Goal: Check status: Check status

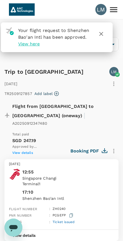
click at [102, 33] on icon "button" at bounding box center [102, 34] width 4 height 4
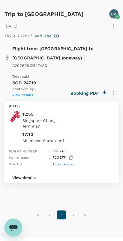
scroll to position [59, 0]
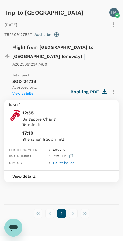
click at [20, 171] on button "View details" at bounding box center [23, 176] width 39 height 11
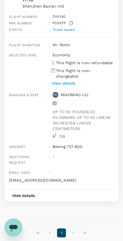
scroll to position [193, 0]
click at [75, 228] on li "pagination navigation" at bounding box center [74, 232] width 12 height 9
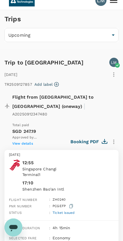
scroll to position [0, 0]
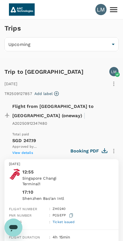
click at [116, 83] on icon "button" at bounding box center [114, 84] width 7 height 7
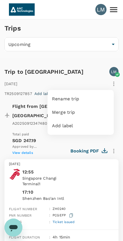
click at [23, 150] on div at bounding box center [61, 120] width 123 height 241
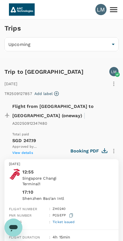
click at [28, 162] on p "[DATE]" at bounding box center [62, 165] width 106 height 6
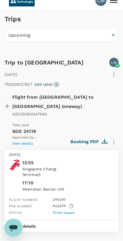
click at [109, 36] on body "LM Trips Upcoming /trips/upcoming ​ Trip to [GEOGRAPHIC_DATA] LM [DATE] TR25091…" at bounding box center [61, 146] width 123 height 310
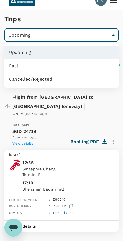
click at [30, 171] on div at bounding box center [61, 120] width 123 height 241
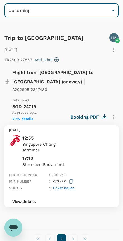
scroll to position [59, 0]
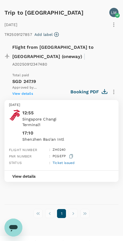
click at [75, 209] on li "pagination navigation" at bounding box center [74, 213] width 12 height 9
click at [12, 227] on icon "Open messaging window" at bounding box center [13, 228] width 8 height 7
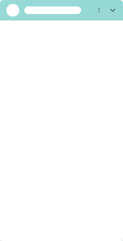
scroll to position [0, 0]
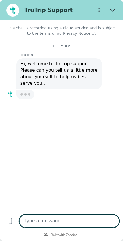
click at [112, 8] on icon "Close" at bounding box center [113, 10] width 5 height 5
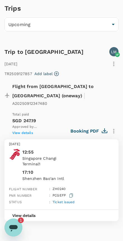
scroll to position [19, 0]
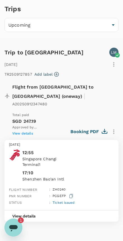
click at [95, 127] on button "Booking PDF" at bounding box center [89, 132] width 36 height 10
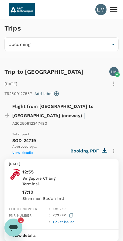
click at [13, 229] on icon "Open messaging window, 1 unread message" at bounding box center [13, 228] width 8 height 7
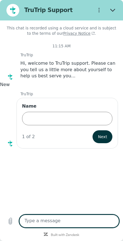
click at [12, 81] on figure at bounding box center [10, 77] width 10 height 10
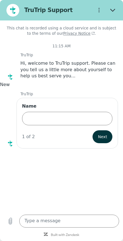
click at [114, 12] on icon "Close" at bounding box center [113, 10] width 5 height 5
type textarea "x"
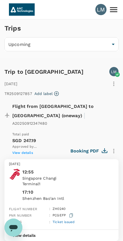
click at [113, 11] on icon at bounding box center [114, 10] width 10 height 10
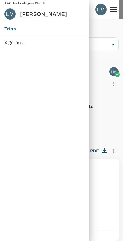
click at [104, 161] on div at bounding box center [61, 120] width 123 height 241
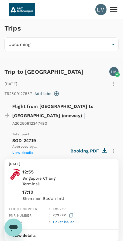
click at [90, 45] on body "LM Trips Upcoming /trips/upcoming ​ Trip to [GEOGRAPHIC_DATA] LM [DATE] TR25091…" at bounding box center [61, 155] width 123 height 310
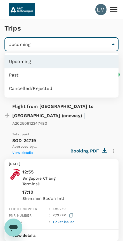
click at [23, 63] on li "Upcoming" at bounding box center [61, 61] width 115 height 13
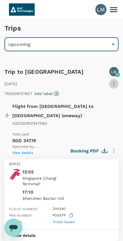
click at [113, 83] on icon "button" at bounding box center [114, 84] width 7 height 7
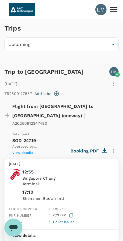
click at [84, 173] on div at bounding box center [61, 120] width 123 height 241
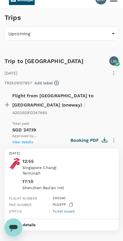
scroll to position [19, 0]
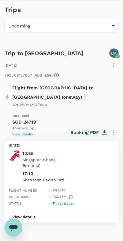
click at [22, 132] on span "View details" at bounding box center [22, 134] width 21 height 4
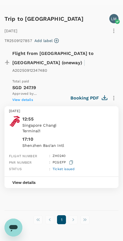
scroll to position [59, 0]
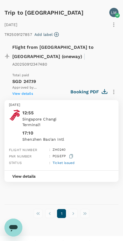
click at [68, 161] on span "Ticket issued" at bounding box center [64, 163] width 22 height 4
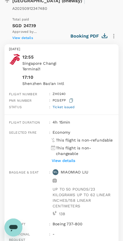
scroll to position [116, 0]
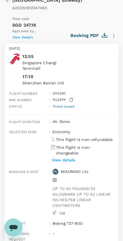
click at [70, 157] on p "View details" at bounding box center [64, 160] width 24 height 6
click at [72, 157] on p "View details" at bounding box center [64, 160] width 24 height 6
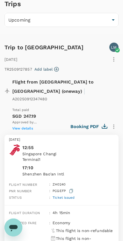
scroll to position [0, 0]
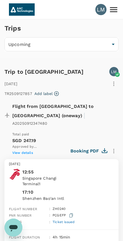
click at [116, 70] on p "LM" at bounding box center [114, 72] width 6 height 6
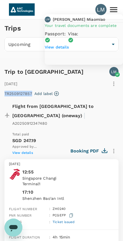
click at [86, 80] on div "[DATE]" at bounding box center [61, 84] width 115 height 10
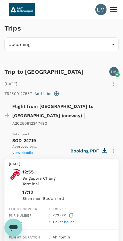
click at [28, 151] on span "View details" at bounding box center [22, 153] width 21 height 4
